Goal: Task Accomplishment & Management: Complete application form

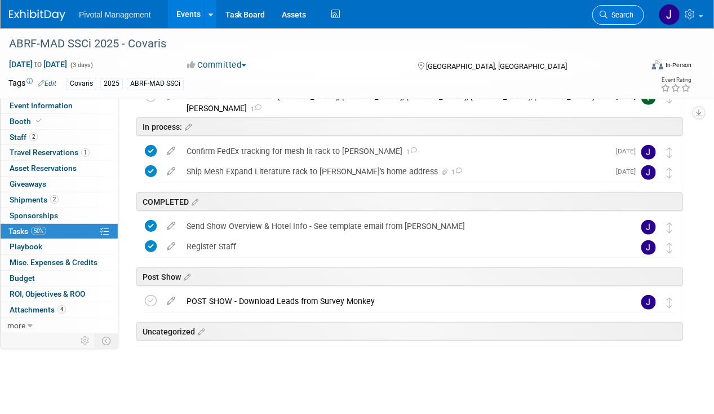
click at [628, 11] on span "Search" at bounding box center [621, 15] width 26 height 8
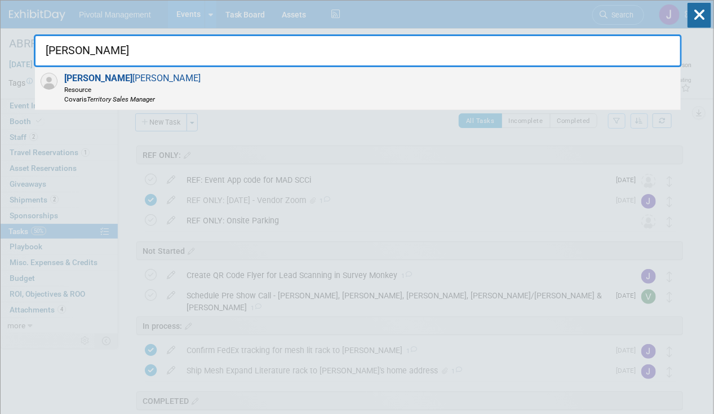
type input "michael"
click at [218, 102] on div "Michael Francis Resource Covaris Territory Sales Manager" at bounding box center [358, 88] width 646 height 43
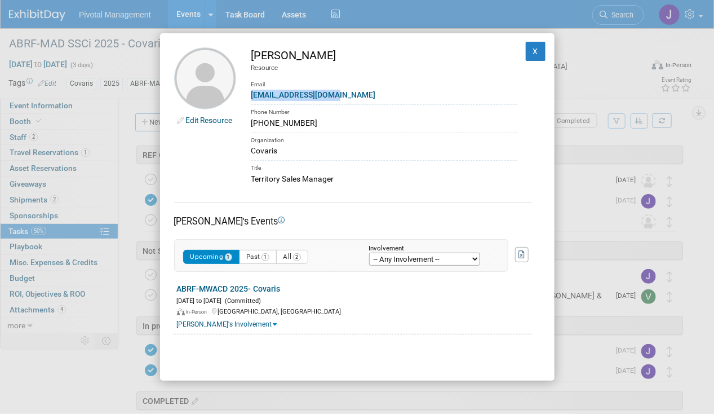
drag, startPoint x: 350, startPoint y: 99, endPoint x: 254, endPoint y: 98, distance: 96.4
click at [254, 98] on div "mfrancis@covaris.com" at bounding box center [384, 95] width 266 height 12
copy link "mfrancis@covaris.com"
drag, startPoint x: 310, startPoint y: 125, endPoint x: 249, endPoint y: 125, distance: 60.9
click at [249, 125] on td "Michael Francis Resource Email mfrancis@covaris.com Phone Number (781) 571-1549…" at bounding box center [376, 116] width 281 height 138
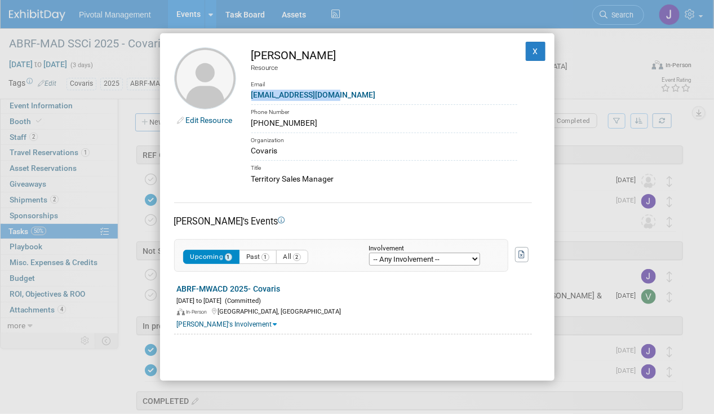
copy div "(781) 571-1549"
click at [365, 187] on div "Edit Resource Michael Francis Resource Email mfrancis@covaris.com Phone Number …" at bounding box center [357, 207] width 395 height 348
click at [319, 180] on div "Territory Sales Manager" at bounding box center [384, 179] width 266 height 12
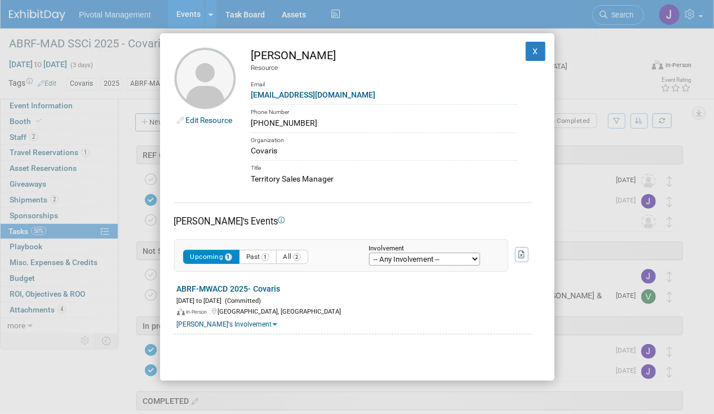
copy div "Territory Sales Manager X"
click at [526, 52] on button "X" at bounding box center [536, 51] width 20 height 19
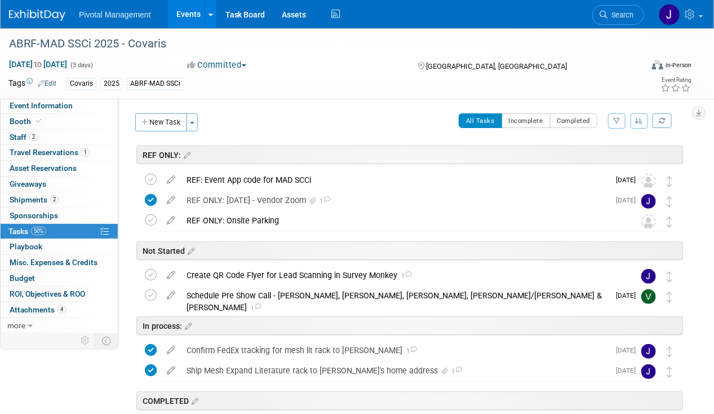
drag, startPoint x: 38, startPoint y: 136, endPoint x: 239, endPoint y: 167, distance: 203.6
click at [38, 136] on link "2 Staff 2" at bounding box center [59, 137] width 117 height 15
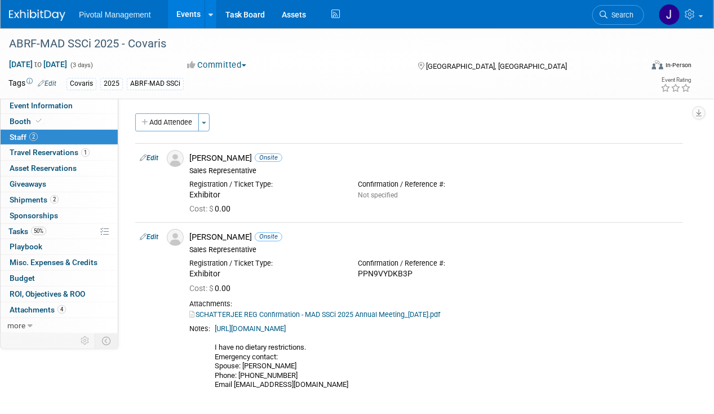
click at [190, 8] on link "Events" at bounding box center [188, 14] width 41 height 28
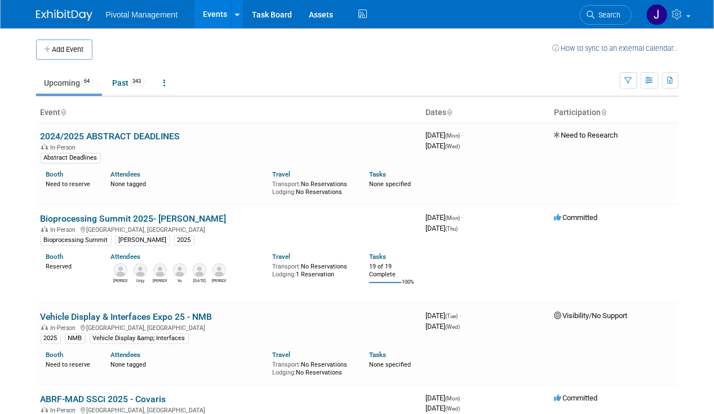
click at [621, 15] on link "Search" at bounding box center [606, 15] width 52 height 20
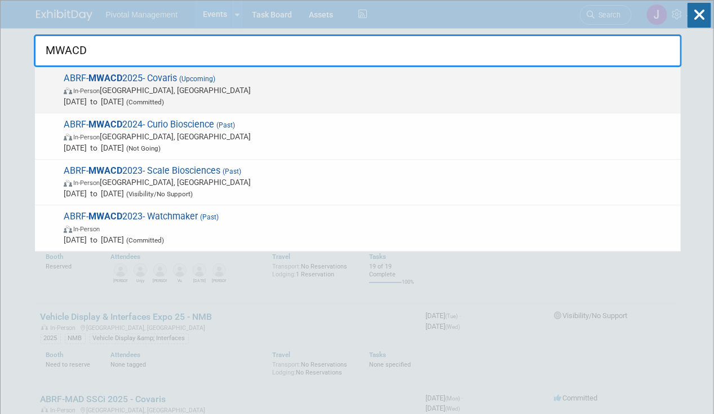
type input "MWACD"
click at [163, 92] on span "In-Person [GEOGRAPHIC_DATA], [GEOGRAPHIC_DATA]" at bounding box center [370, 90] width 612 height 11
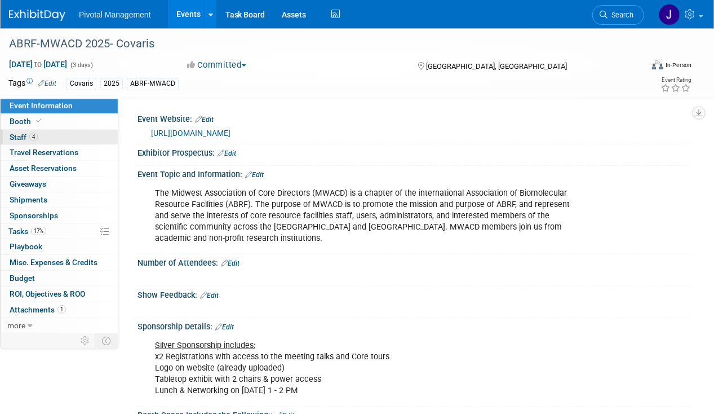
click at [56, 135] on link "4 Staff 4" at bounding box center [59, 137] width 117 height 15
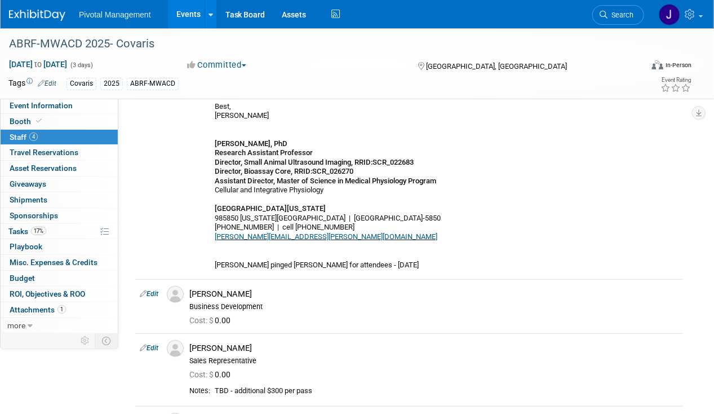
scroll to position [378, 0]
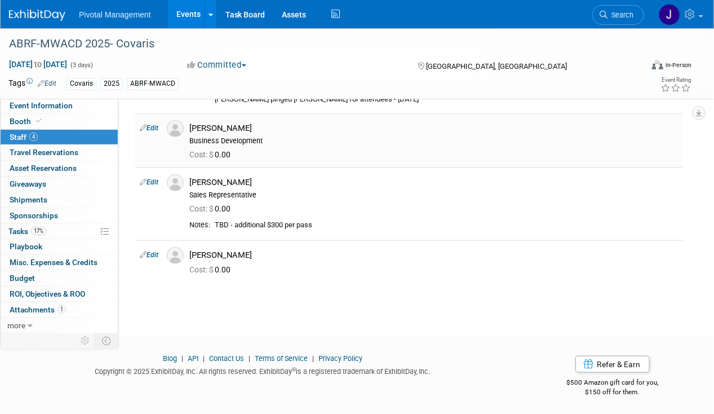
click at [154, 129] on link "Edit" at bounding box center [149, 128] width 19 height 8
select select "14ebaedd-6e21-4d52-942b-905f45dc4fc9"
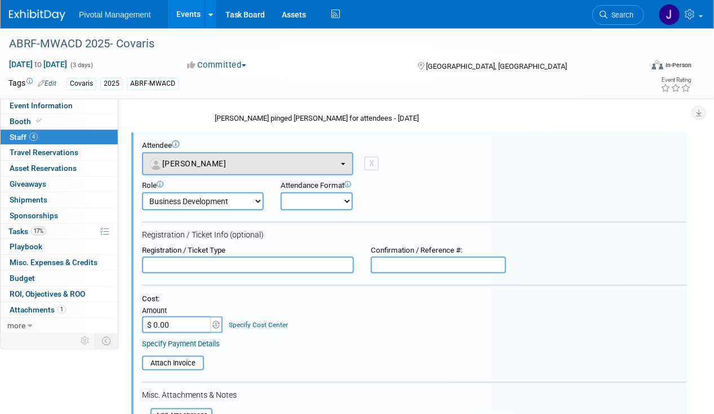
scroll to position [357, 0]
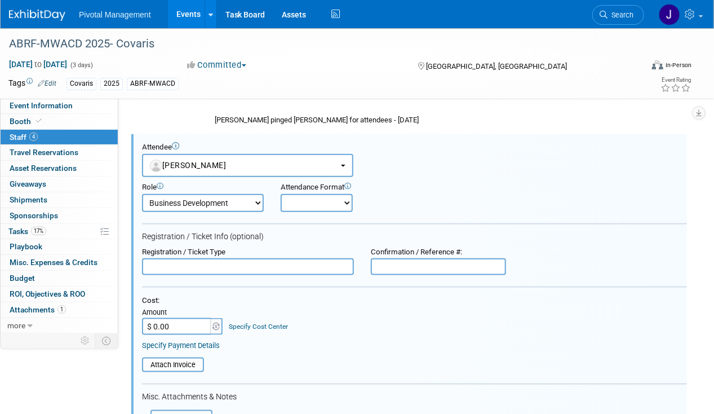
click at [209, 205] on select "Applications Business Development CCO CEO CGO, Co-Founder CRO Demonstrator" at bounding box center [203, 203] width 122 height 18
click at [212, 205] on select "Applications Business Development CCO CEO CGO, Co-Founder CRO Demonstrator" at bounding box center [203, 203] width 122 height 18
click at [212, 204] on select "Applications Business Development CCO CEO CGO, Co-Founder CRO Demonstrator" at bounding box center [203, 203] width 122 height 18
click at [532, 85] on div "Covaris 2025 ABRF-MWACD" at bounding box center [321, 84] width 508 height 12
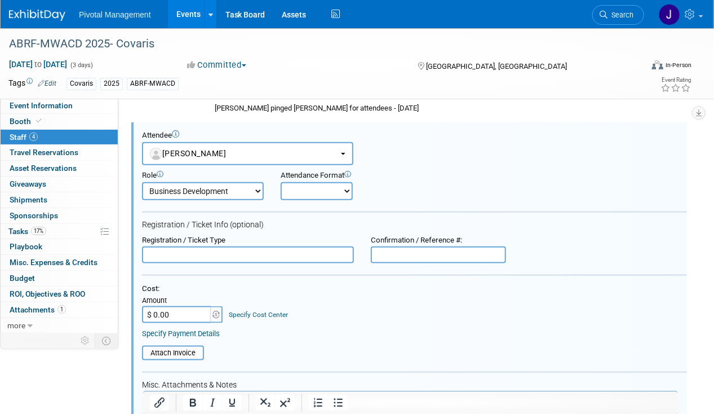
scroll to position [368, 0]
click at [405, 252] on input "text" at bounding box center [438, 255] width 135 height 17
paste input "NKNWTWH5GDW"
type input "NKNWTWH5GDW"
click at [206, 250] on input "text" at bounding box center [248, 255] width 212 height 17
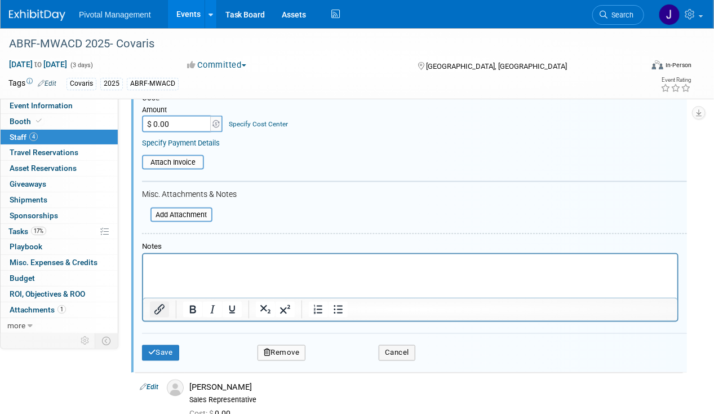
scroll to position [559, 0]
type input "Sponsor/Attendee"
click at [169, 349] on button "Save" at bounding box center [160, 353] width 37 height 16
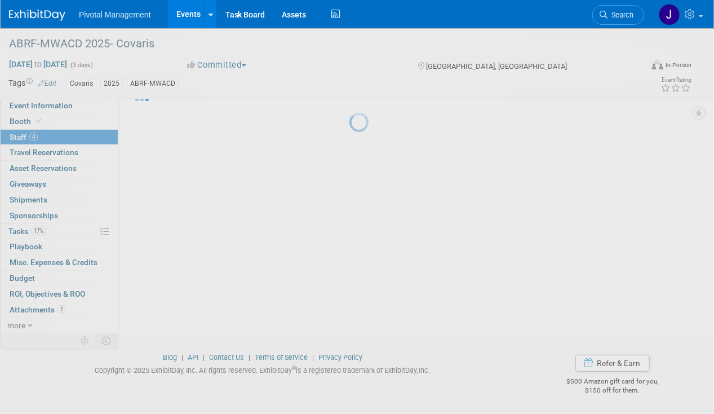
scroll to position [402, 0]
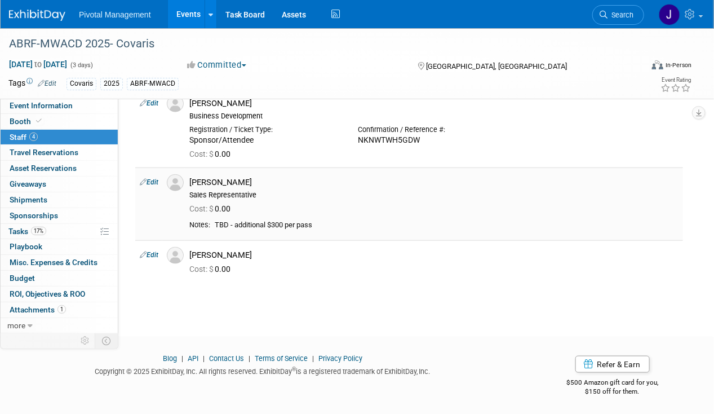
click at [328, 211] on div "Cost: $ 0.00" at bounding box center [433, 209] width 489 height 10
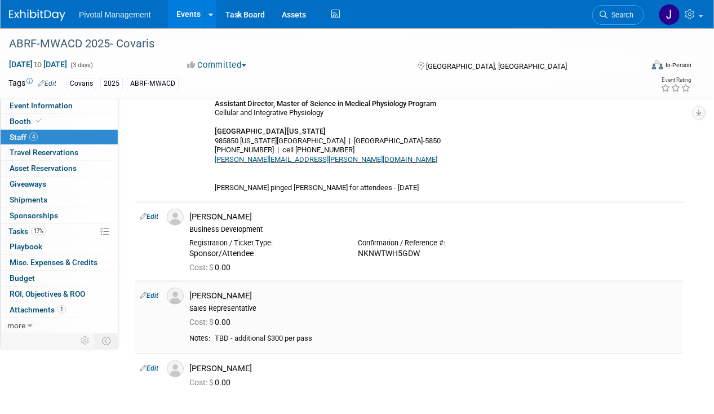
scroll to position [285, 0]
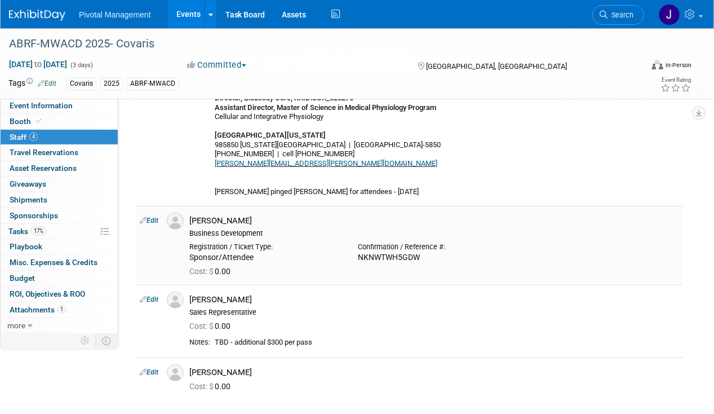
click at [151, 218] on link "Edit" at bounding box center [149, 220] width 19 height 8
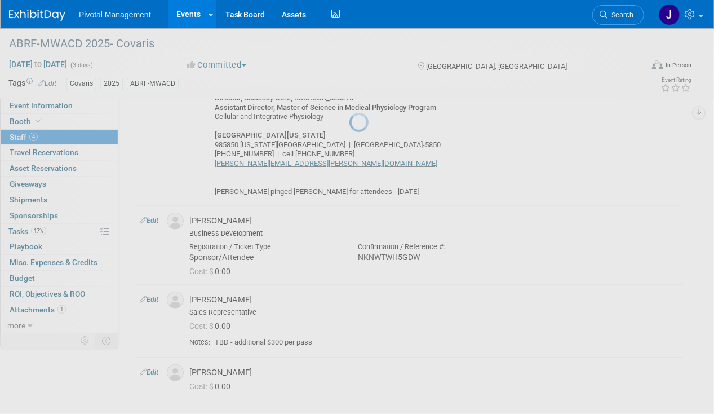
select select "14ebaedd-6e21-4d52-942b-905f45dc4fc9"
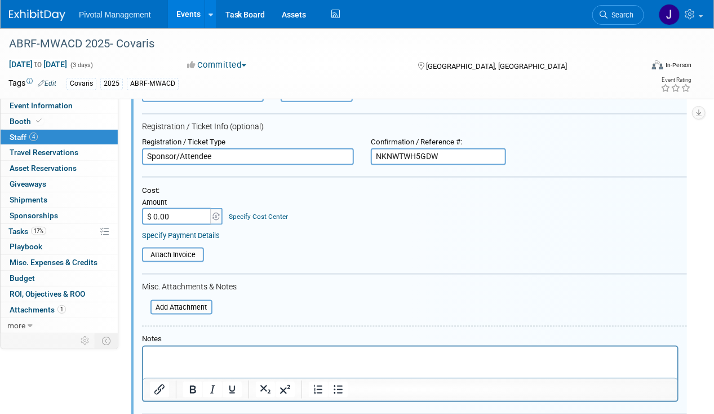
scroll to position [539, 0]
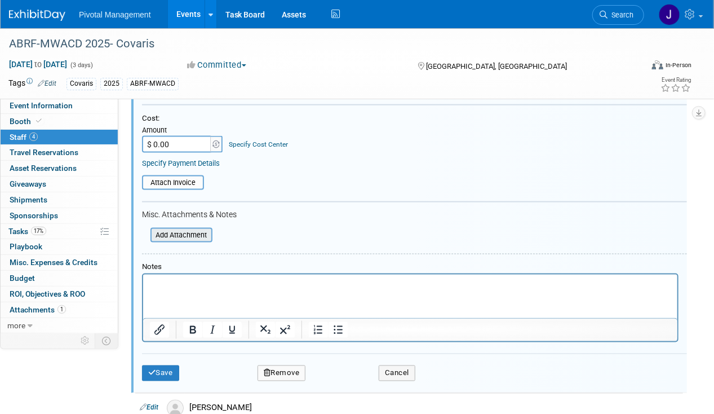
click at [176, 233] on input "file" at bounding box center [144, 235] width 134 height 12
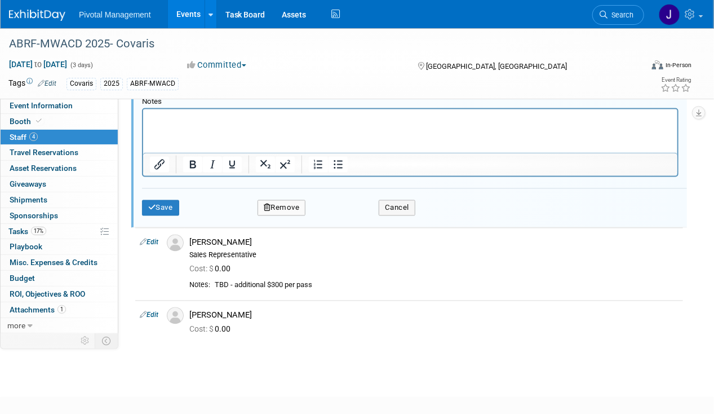
scroll to position [774, 0]
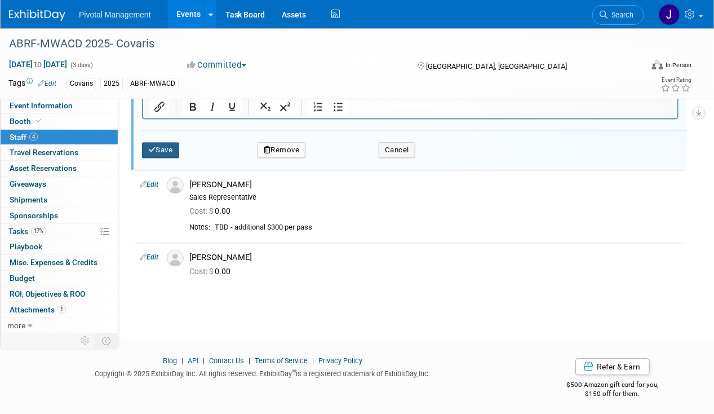
click at [163, 152] on button "Save" at bounding box center [160, 151] width 37 height 16
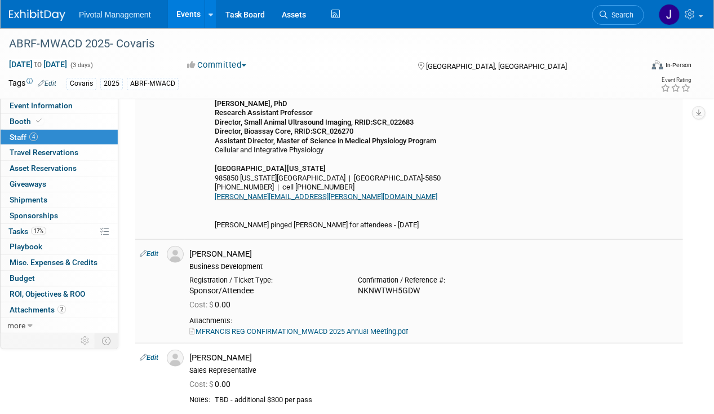
scroll to position [0, 0]
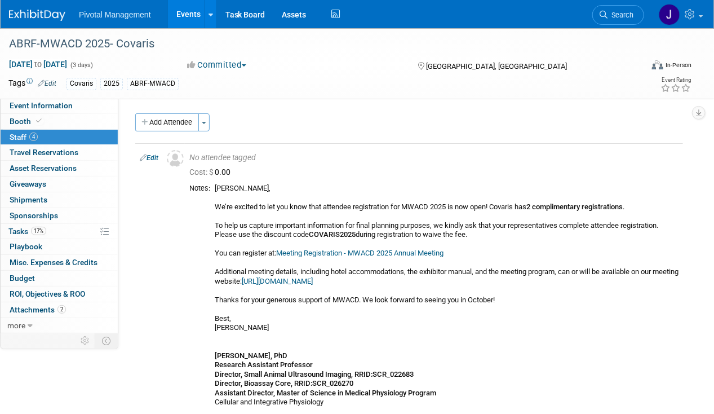
click at [29, 107] on span "Event Information" at bounding box center [41, 105] width 63 height 9
